Goal: Navigation & Orientation: Find specific page/section

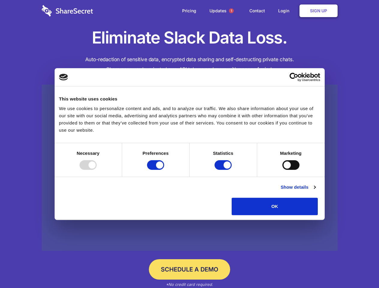
click at [97, 170] on div at bounding box center [88, 165] width 17 height 10
click at [164, 170] on input "Preferences" at bounding box center [155, 165] width 17 height 10
checkbox input "false"
click at [224, 170] on input "Statistics" at bounding box center [223, 165] width 17 height 10
checkbox input "false"
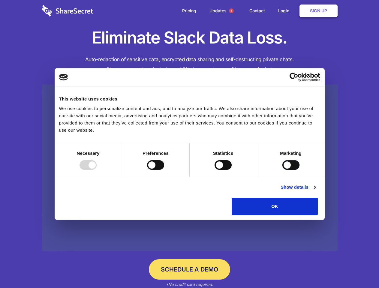
click at [282, 170] on input "Marketing" at bounding box center [290, 165] width 17 height 10
checkbox input "true"
click at [315, 191] on link "Show details" at bounding box center [298, 187] width 35 height 7
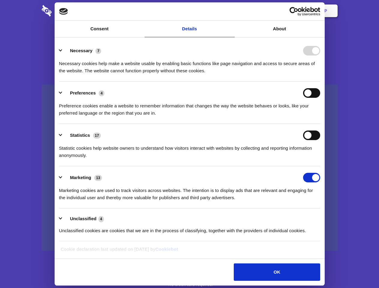
click at [320, 82] on li "Necessary 7 Necessary cookies help make a website usable by enabling basic func…" at bounding box center [189, 60] width 261 height 42
click at [231, 11] on span "1" at bounding box center [231, 10] width 5 height 5
